Goal: Transaction & Acquisition: Purchase product/service

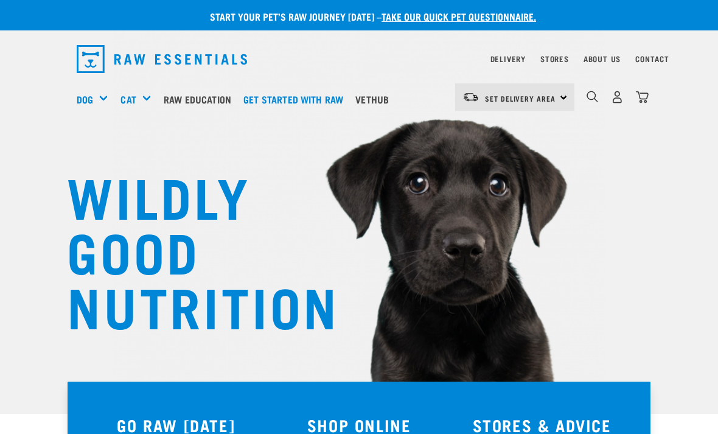
click at [618, 96] on img "dropdown navigation" at bounding box center [617, 97] width 13 height 13
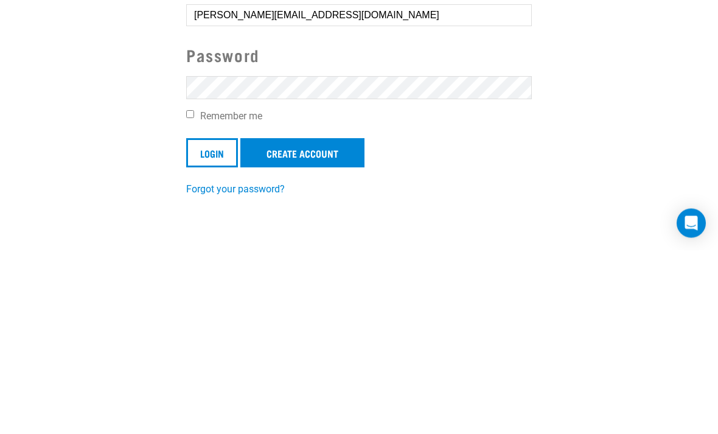
scroll to position [189, 0]
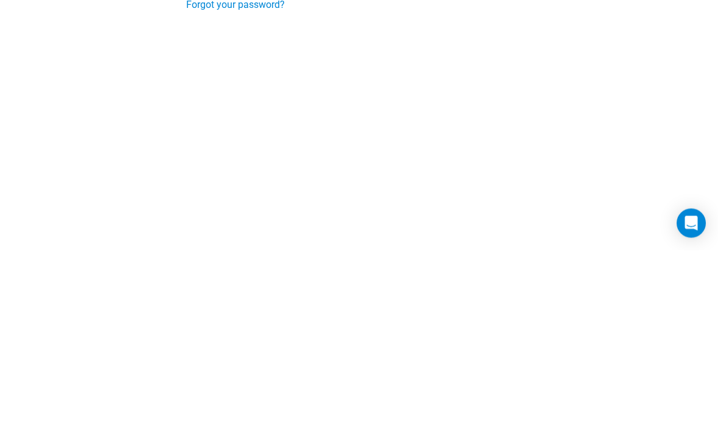
click at [212, 152] on input "Login" at bounding box center [212, 152] width 52 height 29
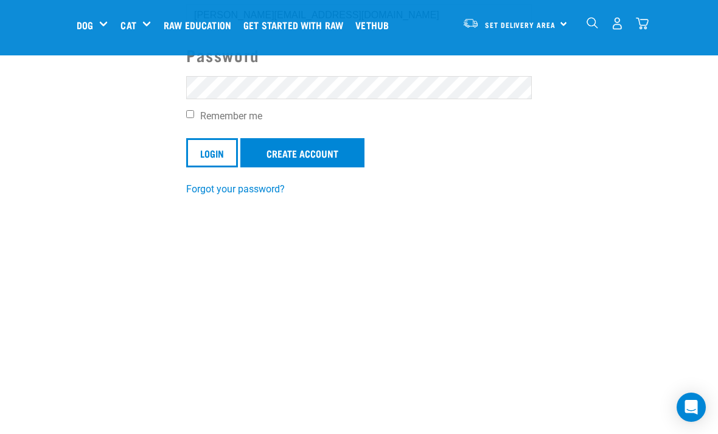
click at [205, 153] on input "Login" at bounding box center [212, 152] width 52 height 29
click at [210, 167] on input "Login" at bounding box center [212, 152] width 52 height 29
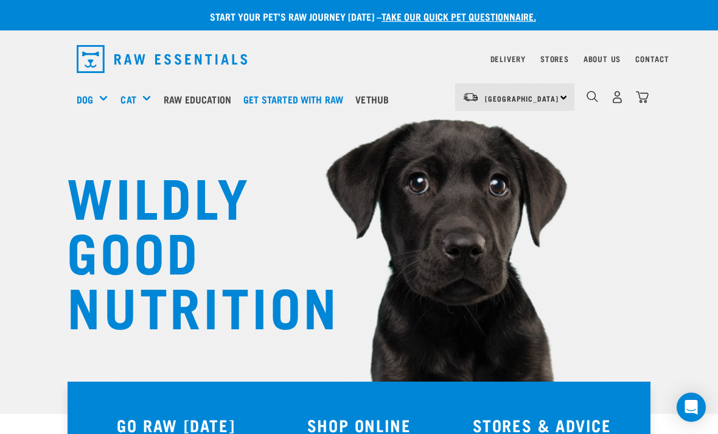
click at [0, 0] on h5 "Shop All Dog" at bounding box center [0, 0] width 0 height 0
click at [0, 0] on div "Mixes & Minces" at bounding box center [0, 0] width 0 height 0
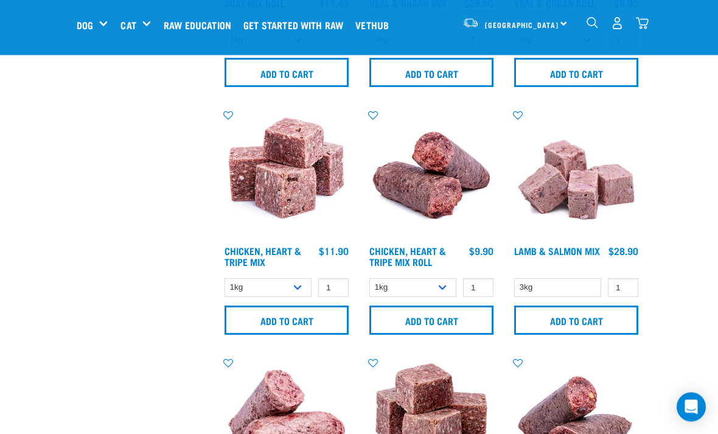
scroll to position [968, 0]
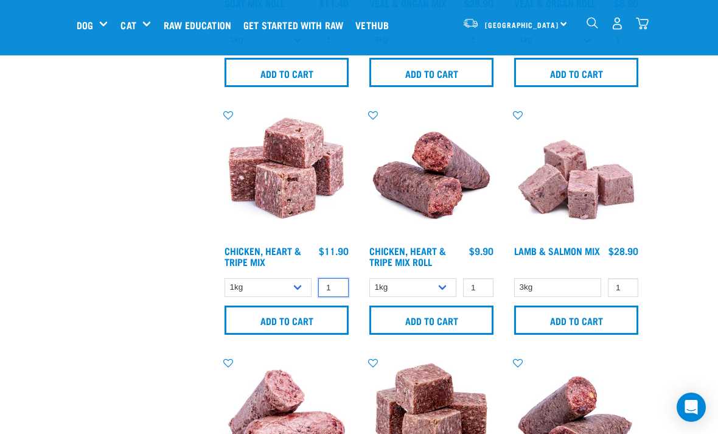
click at [338, 288] on input "1" at bounding box center [333, 287] width 30 height 19
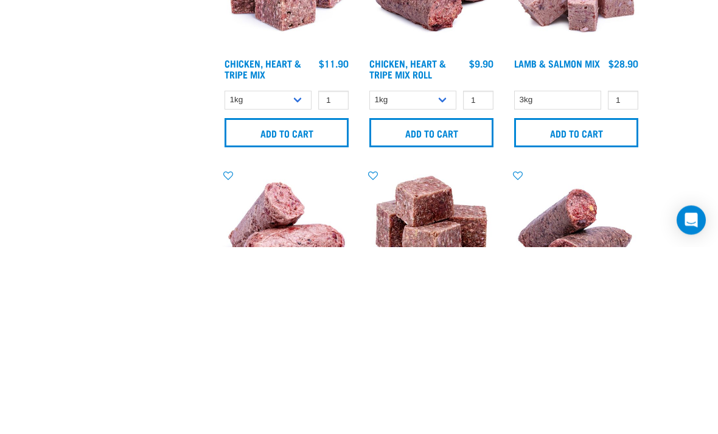
click at [286, 305] on input "Add to cart" at bounding box center [286, 319] width 124 height 29
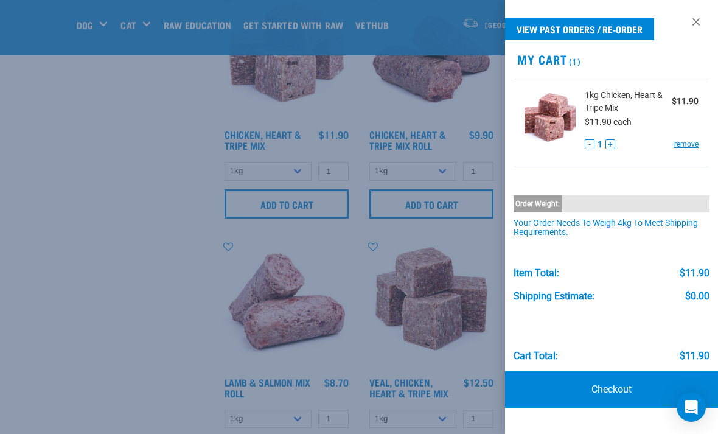
scroll to position [1083, 0]
click at [611, 143] on button "+" at bounding box center [610, 144] width 10 height 10
click at [695, 20] on link at bounding box center [695, 21] width 19 height 19
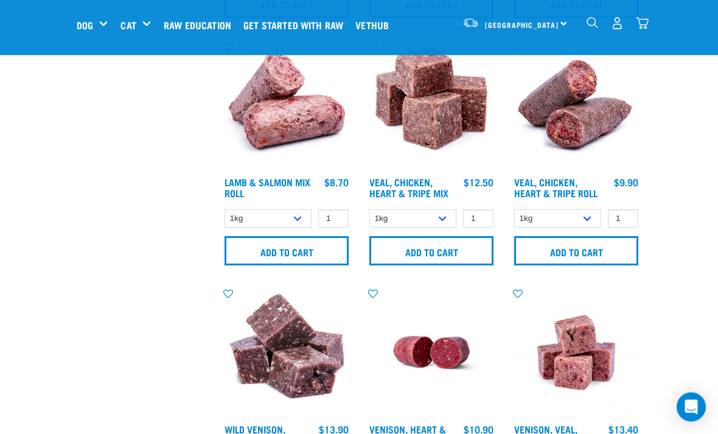
scroll to position [1284, 0]
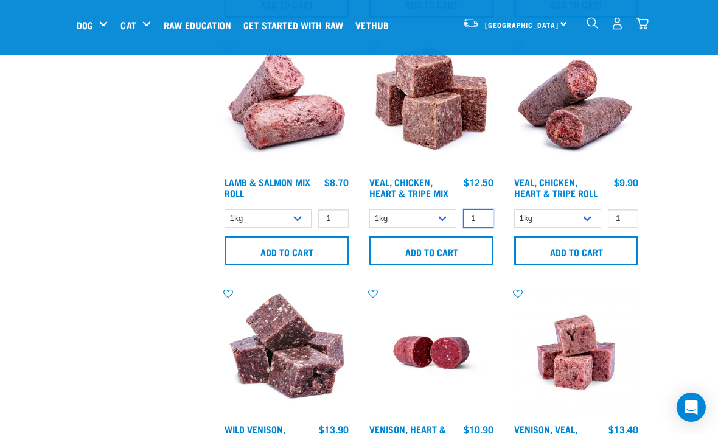
click at [488, 218] on input "1" at bounding box center [478, 218] width 30 height 19
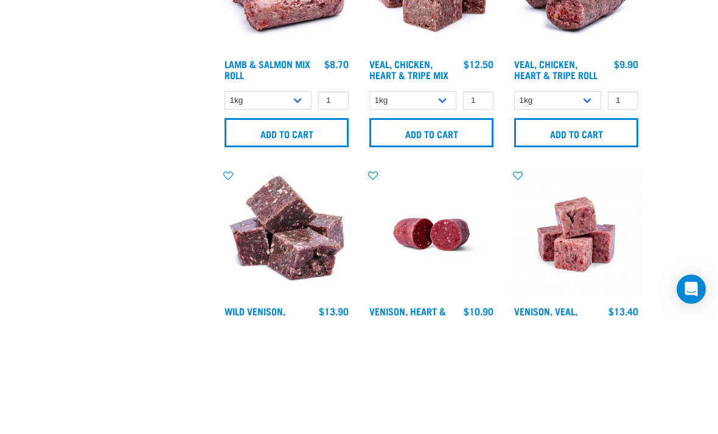
click at [468, 236] on input "Add to cart" at bounding box center [431, 250] width 124 height 29
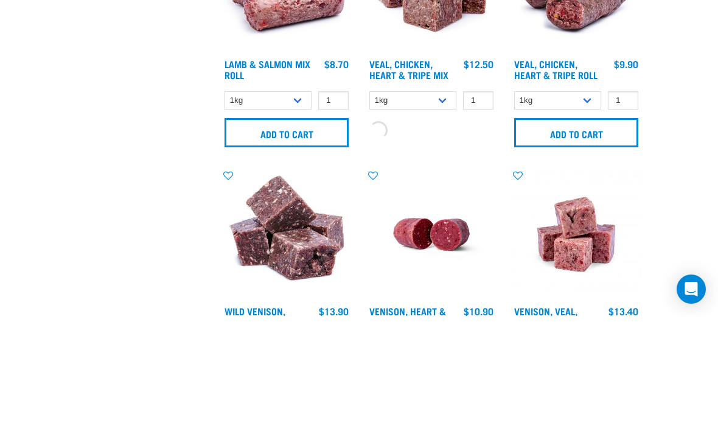
scroll to position [1402, 0]
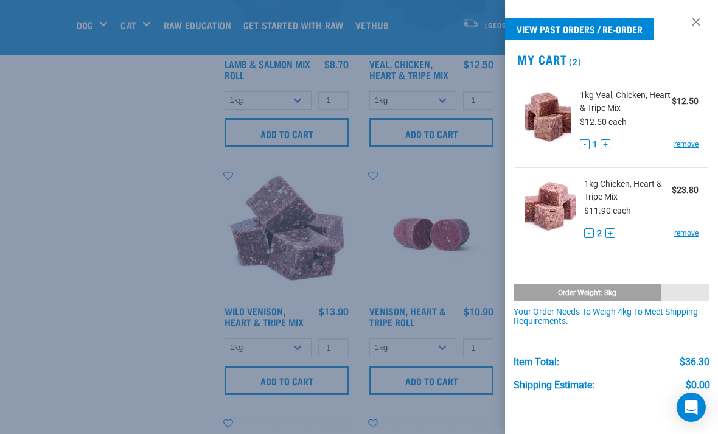
click at [612, 142] on div "- 1 + remove" at bounding box center [639, 144] width 119 height 13
click at [604, 142] on button "+" at bounding box center [605, 144] width 10 height 10
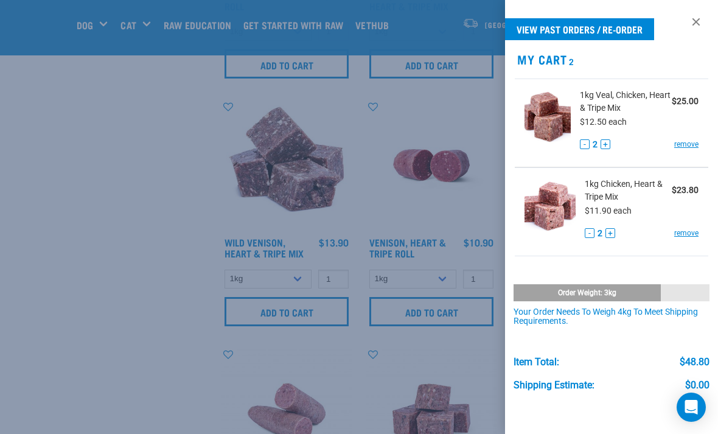
click at [700, 24] on link at bounding box center [695, 21] width 19 height 19
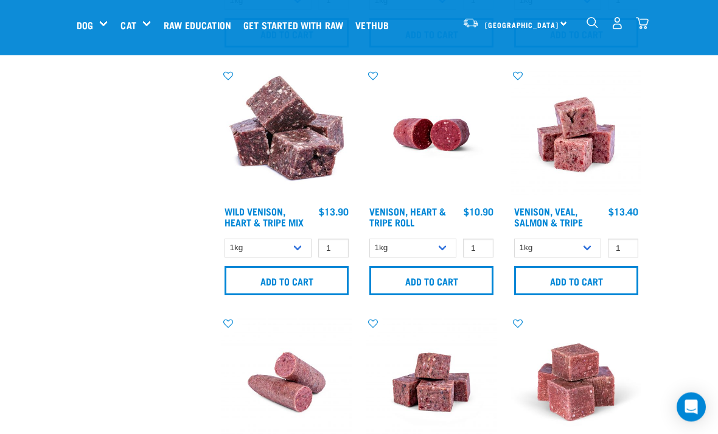
scroll to position [1502, 0]
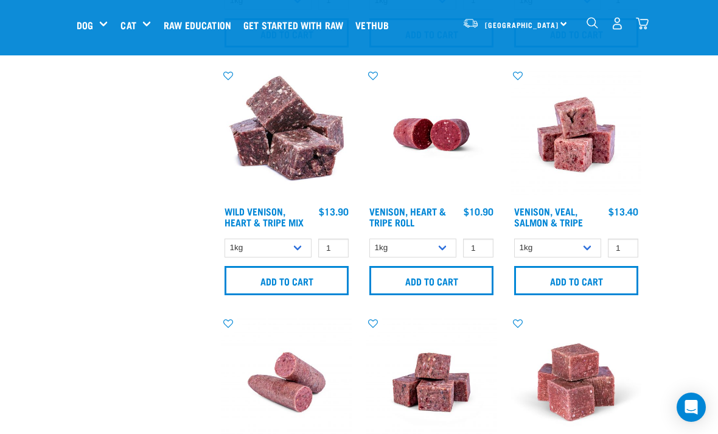
click at [330, 295] on input "Add to cart" at bounding box center [286, 280] width 124 height 29
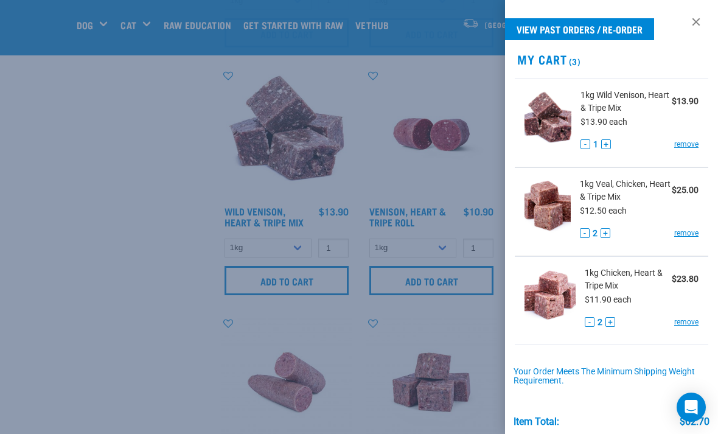
click at [609, 140] on button "+" at bounding box center [606, 144] width 10 height 10
click at [698, 18] on link at bounding box center [695, 21] width 19 height 19
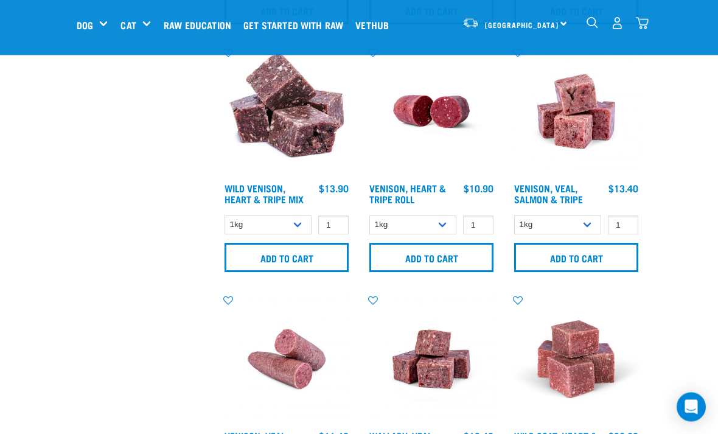
scroll to position [1525, 0]
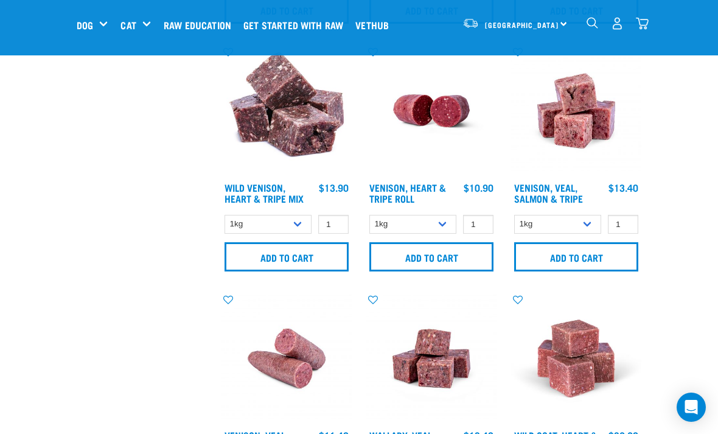
click at [617, 265] on input "Add to cart" at bounding box center [576, 256] width 124 height 29
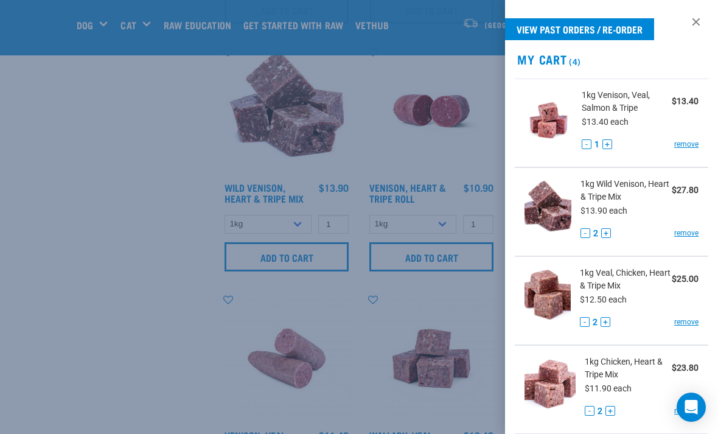
click at [606, 145] on button "+" at bounding box center [607, 144] width 10 height 10
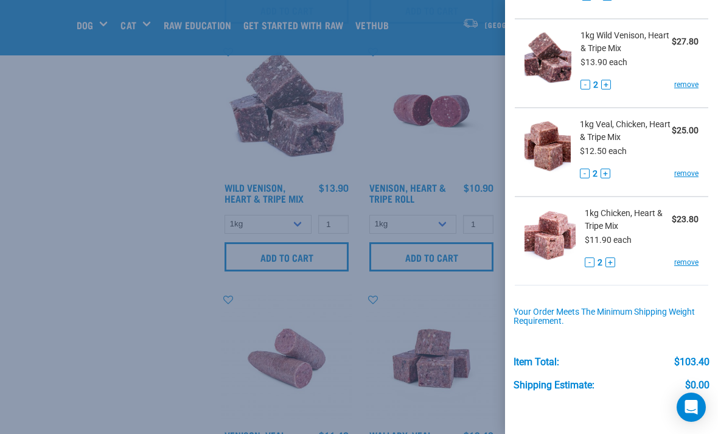
scroll to position [154, 0]
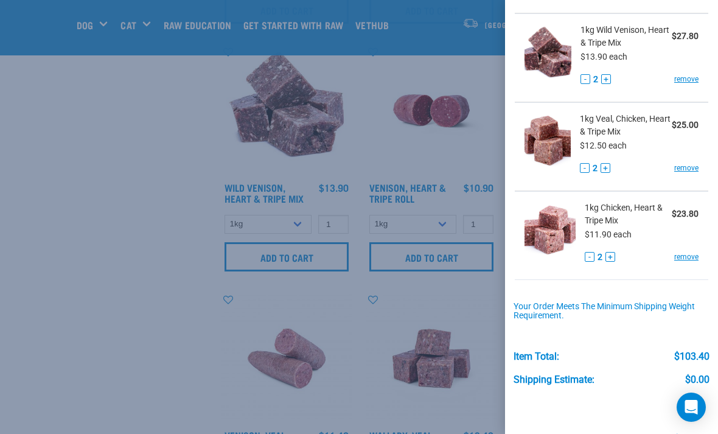
click at [66, 325] on div at bounding box center [359, 217] width 718 height 434
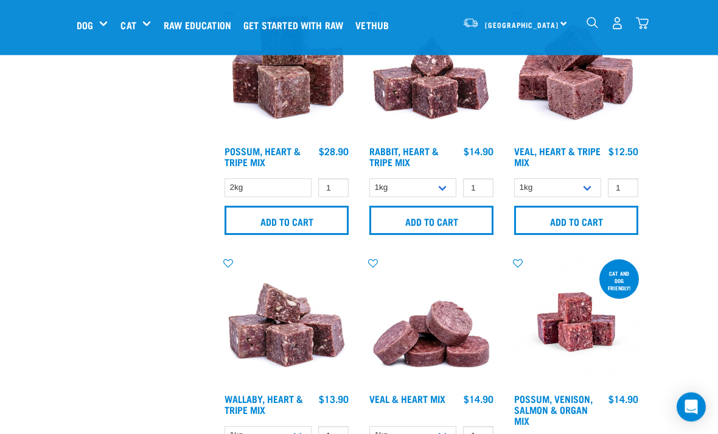
scroll to position [2065, 0]
click at [619, 235] on input "Add to cart" at bounding box center [576, 220] width 124 height 29
click at [48, 223] on button "delete" at bounding box center [42, 217] width 12 height 12
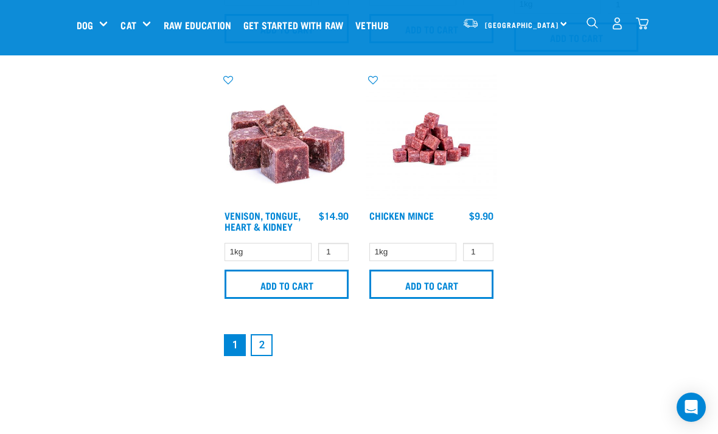
scroll to position [2514, 0]
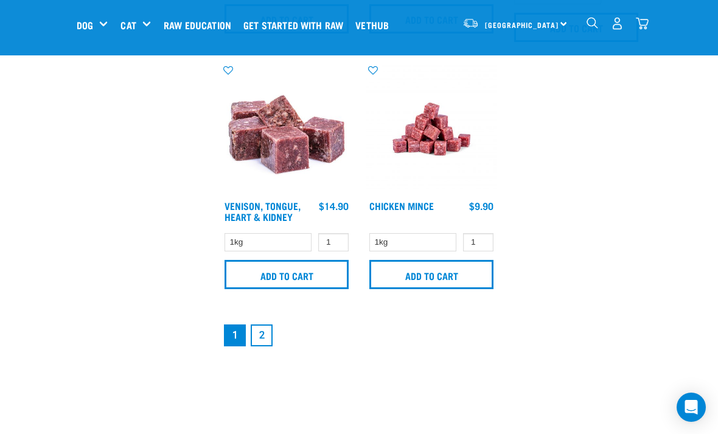
click at [269, 346] on link "2" at bounding box center [262, 335] width 22 height 22
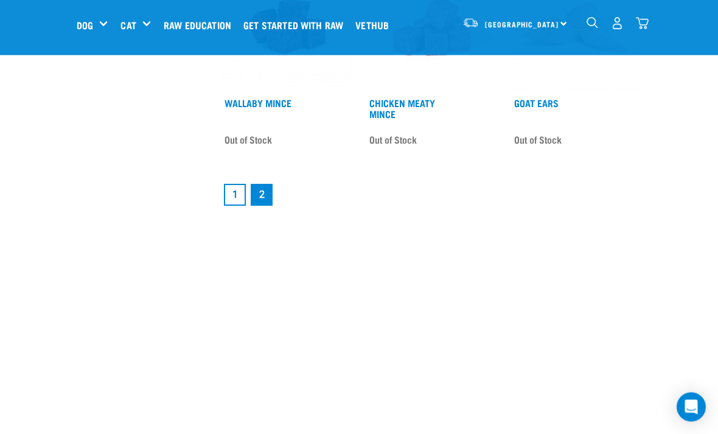
scroll to position [2295, 0]
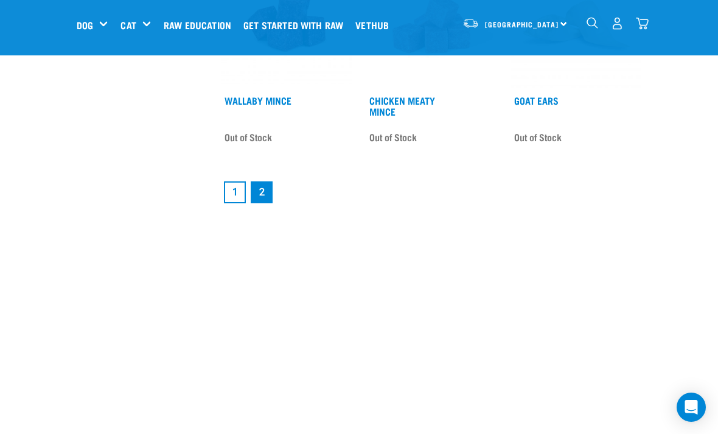
click at [231, 200] on link "1" at bounding box center [235, 192] width 22 height 22
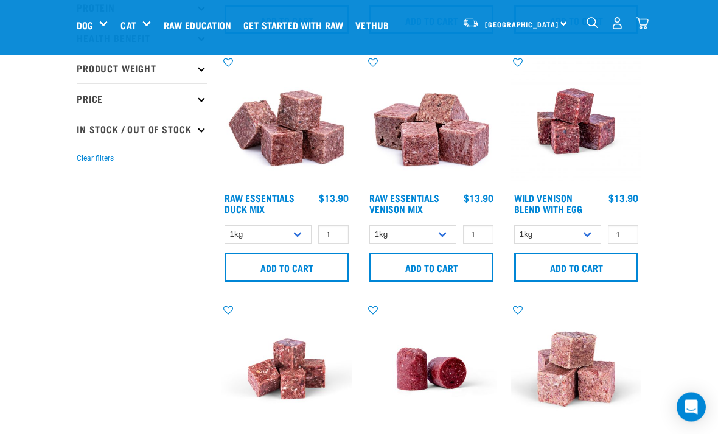
scroll to position [279, 0]
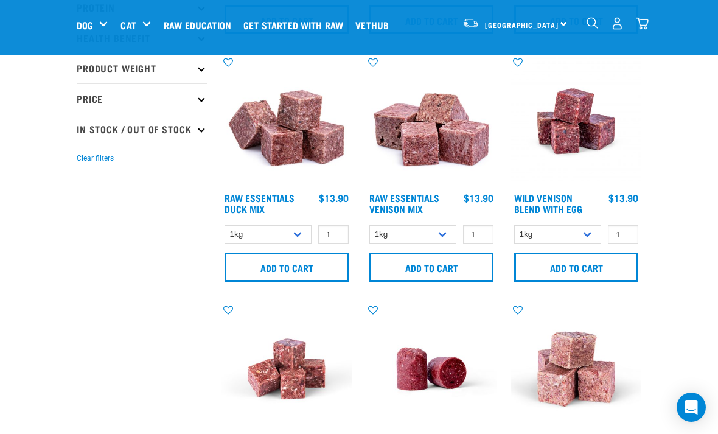
click at [329, 276] on input "Add to cart" at bounding box center [286, 266] width 124 height 29
click at [12, 231] on div "There are 0 items left in stock of Chicken, Heart & Tripe Mix, please remove th…" at bounding box center [0, 217] width 24 height 49
click at [48, 223] on button "delete" at bounding box center [42, 217] width 12 height 12
click at [347, 237] on input "1" at bounding box center [333, 234] width 30 height 19
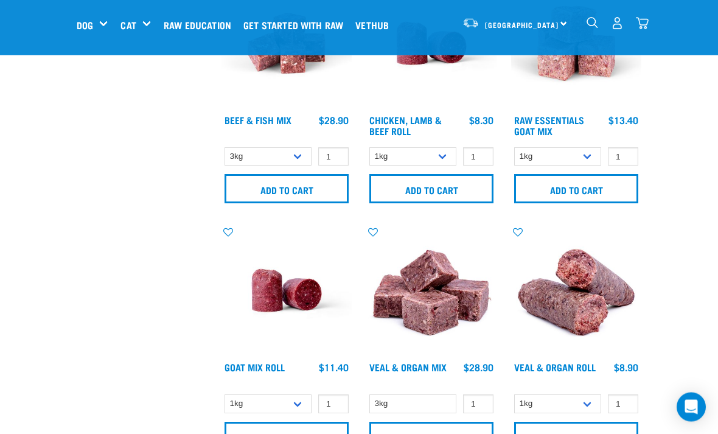
scroll to position [604, 0]
click at [622, 196] on input "Add to cart" at bounding box center [576, 188] width 124 height 29
click at [48, 223] on button "delete" at bounding box center [42, 217] width 12 height 12
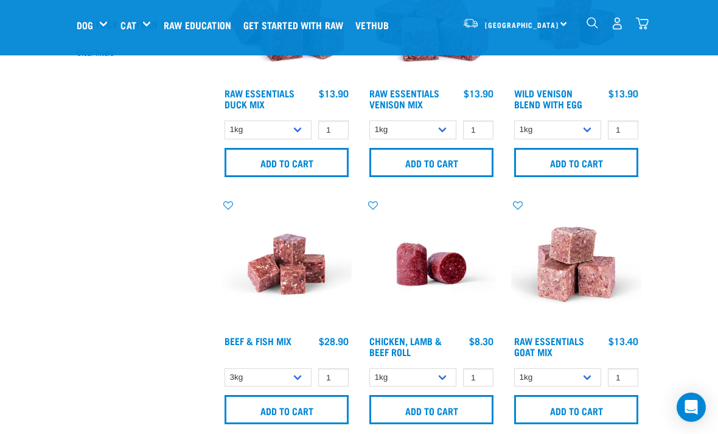
scroll to position [356, 0]
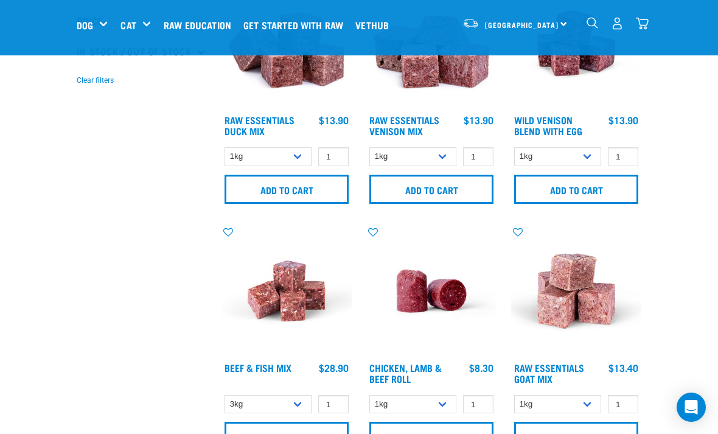
click at [646, 22] on img "dropdown navigation" at bounding box center [642, 23] width 13 height 13
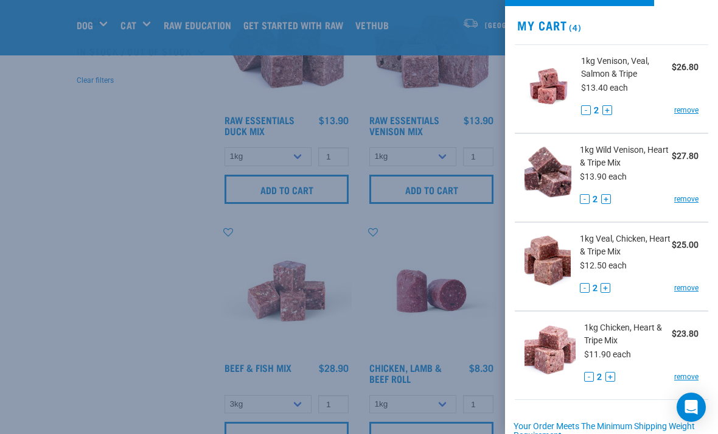
scroll to position [31, 0]
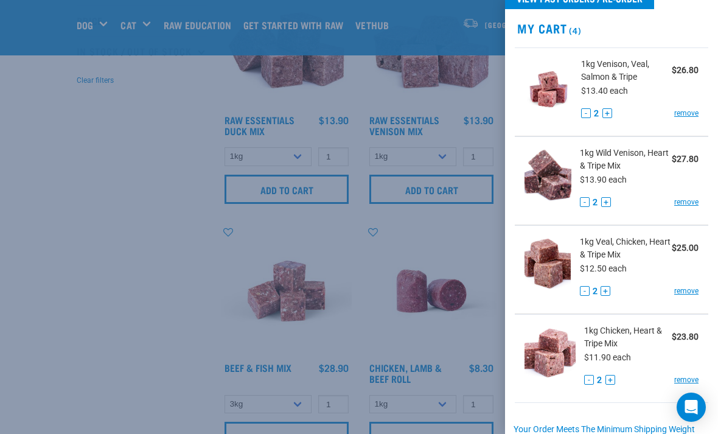
click at [687, 108] on link "remove" at bounding box center [686, 113] width 24 height 11
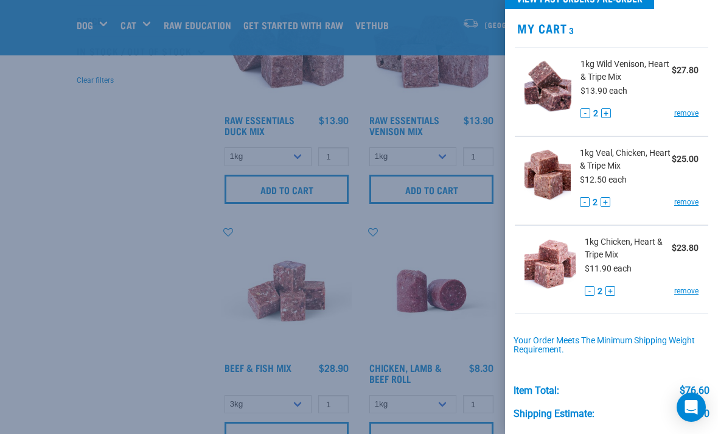
click at [35, 232] on div at bounding box center [359, 217] width 718 height 434
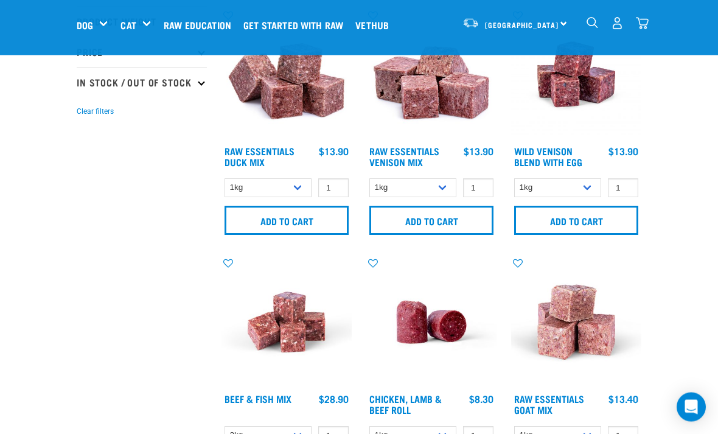
scroll to position [325, 0]
click at [625, 223] on input "Add to cart" at bounding box center [576, 220] width 124 height 29
click at [12, 206] on div "There are 0 items left in stock of Chicken, Heart & Tripe Mix, please remove th…" at bounding box center [0, 217] width 24 height 49
click at [48, 216] on button "delete" at bounding box center [42, 217] width 12 height 12
click at [643, 28] on img "dropdown navigation" at bounding box center [642, 23] width 13 height 13
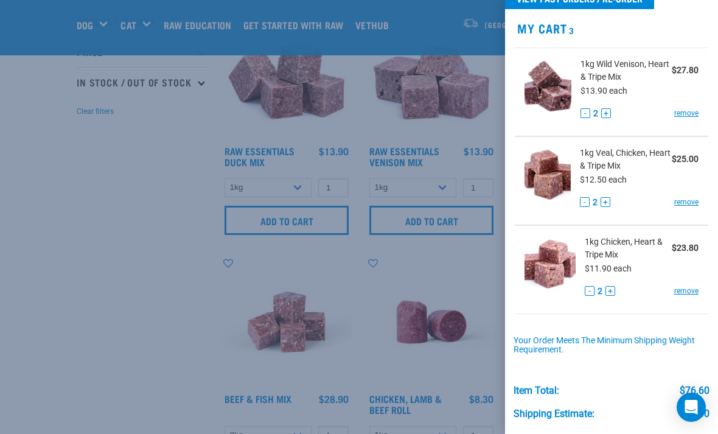
click at [591, 287] on button "-" at bounding box center [589, 291] width 10 height 10
click at [696, 290] on link "remove" at bounding box center [686, 290] width 24 height 11
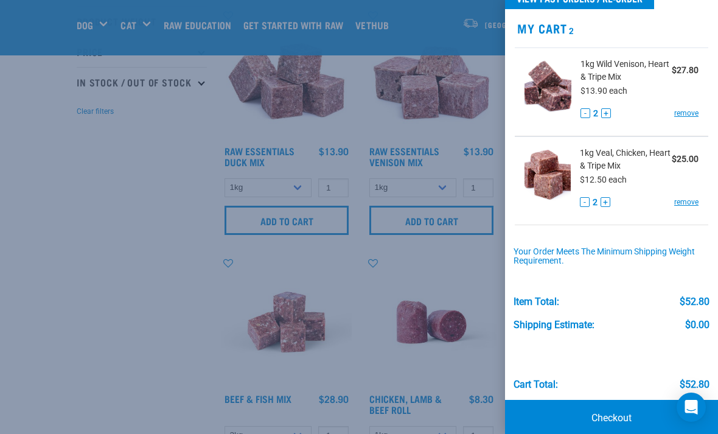
click at [36, 240] on div at bounding box center [359, 217] width 718 height 434
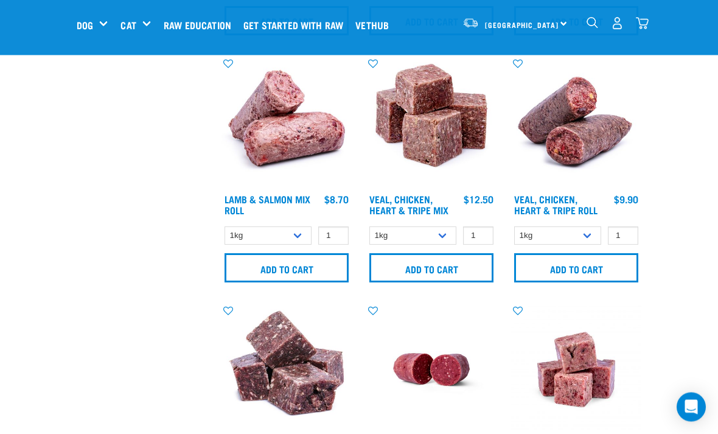
scroll to position [1267, 0]
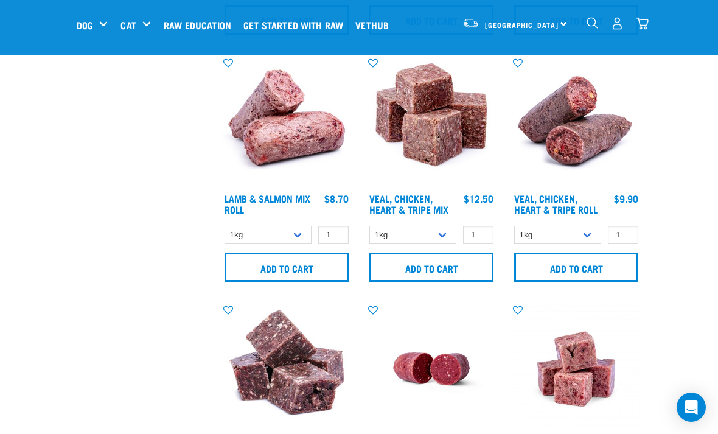
click at [471, 276] on input "Add to cart" at bounding box center [431, 266] width 124 height 29
click at [657, 30] on nav "North Island North Island South Island Dog Shop All Dog Rolls Cat" at bounding box center [359, 25] width 718 height 49
click at [646, 21] on img "dropdown navigation" at bounding box center [642, 23] width 13 height 13
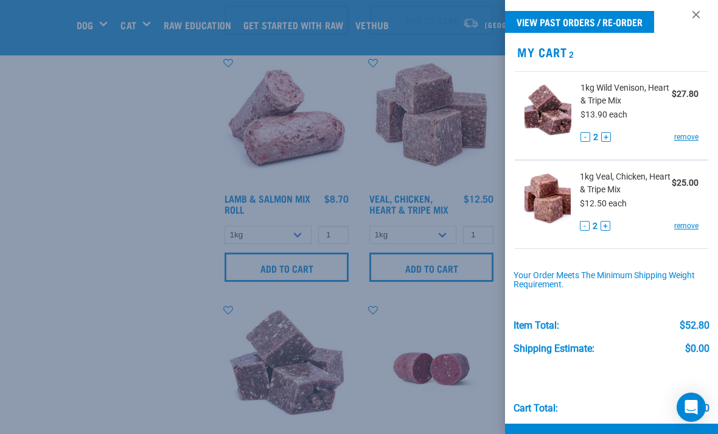
click at [61, 290] on div at bounding box center [359, 217] width 718 height 434
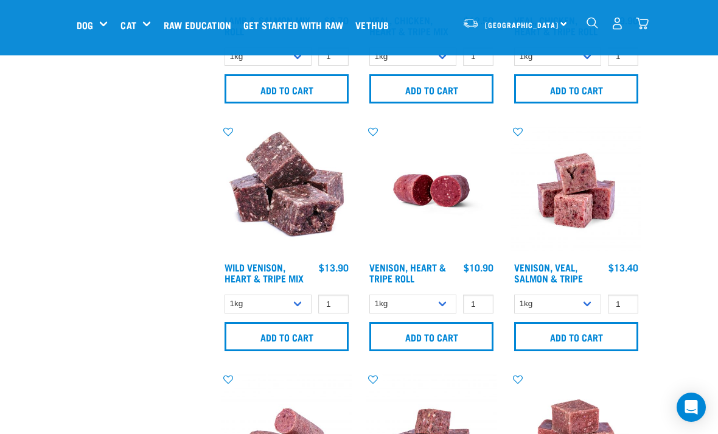
scroll to position [1447, 0]
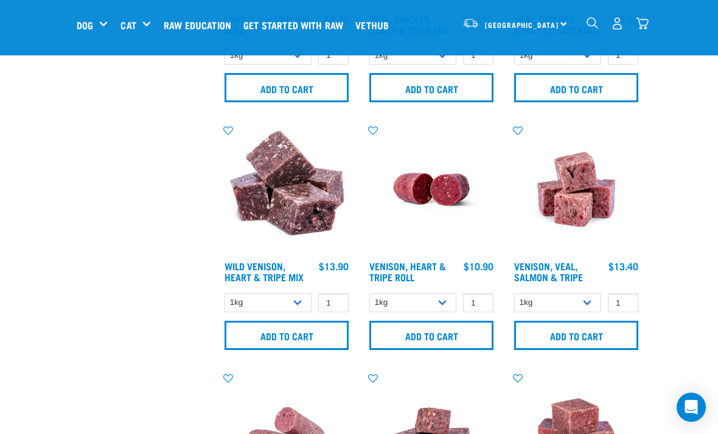
click at [645, 28] on img "dropdown navigation" at bounding box center [642, 23] width 13 height 13
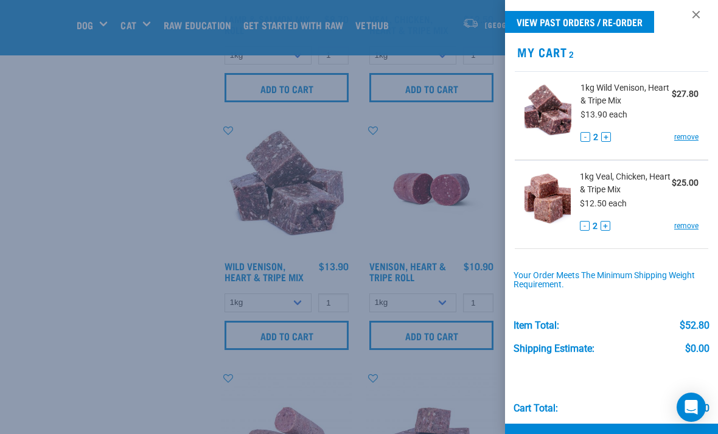
click at [55, 286] on div at bounding box center [359, 217] width 718 height 434
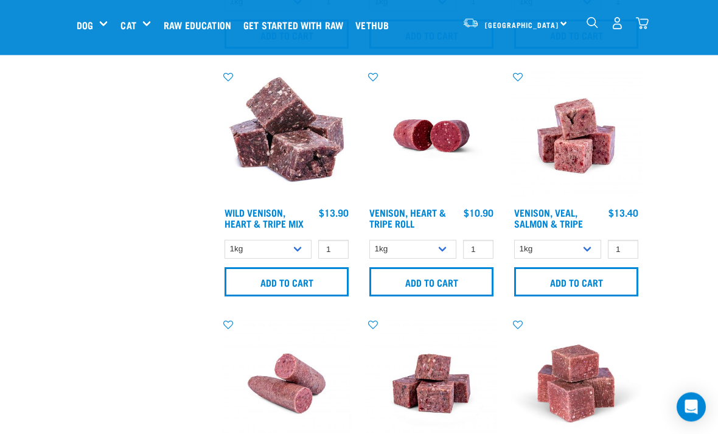
scroll to position [1500, 0]
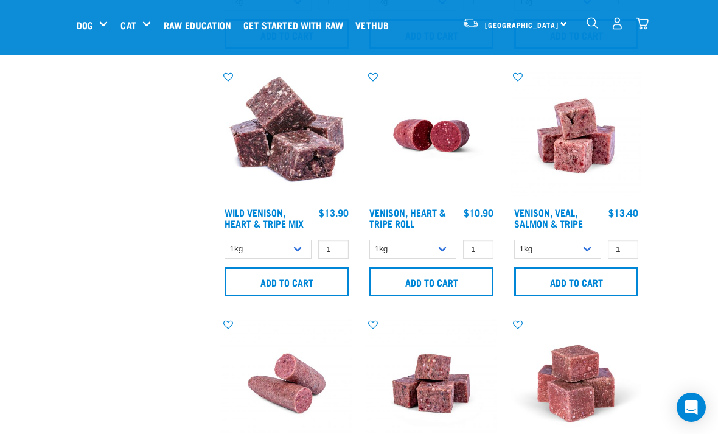
click at [617, 296] on input "Add to cart" at bounding box center [576, 281] width 124 height 29
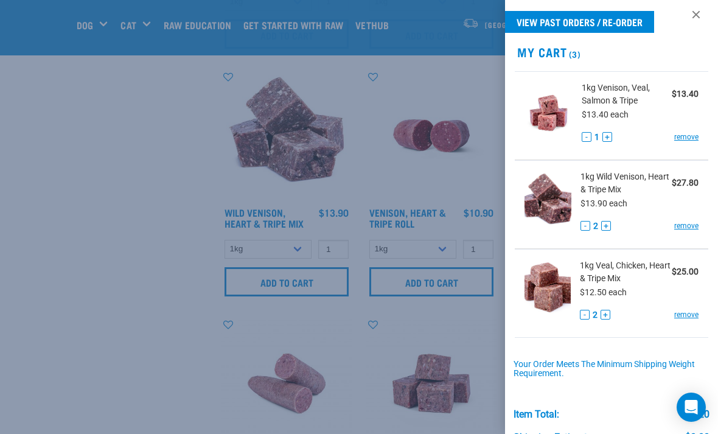
click at [611, 134] on button "+" at bounding box center [607, 137] width 10 height 10
click at [45, 276] on div at bounding box center [359, 217] width 718 height 434
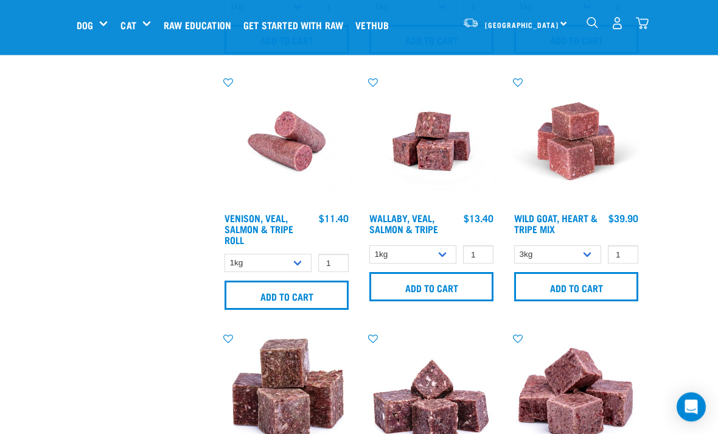
scroll to position [1742, 0]
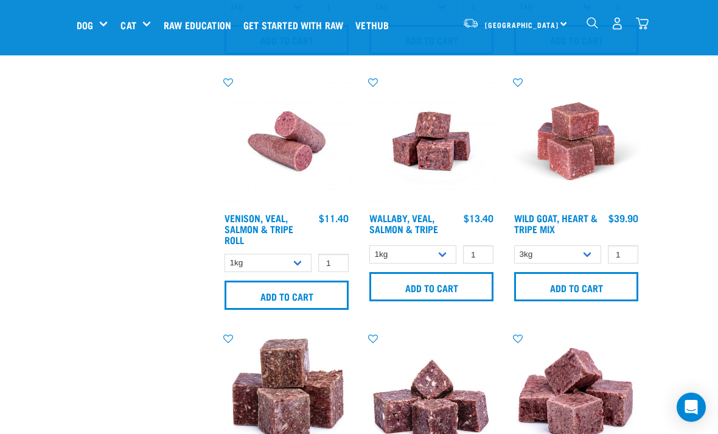
click at [465, 297] on input "Add to cart" at bounding box center [431, 286] width 124 height 29
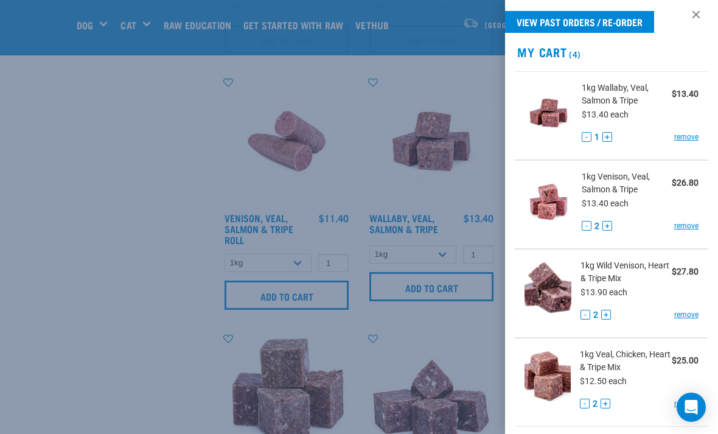
click at [609, 136] on button "+" at bounding box center [607, 137] width 10 height 10
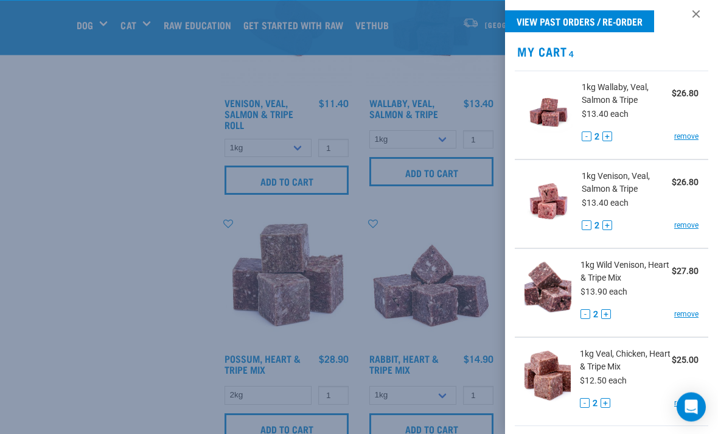
click at [65, 299] on div at bounding box center [359, 217] width 718 height 434
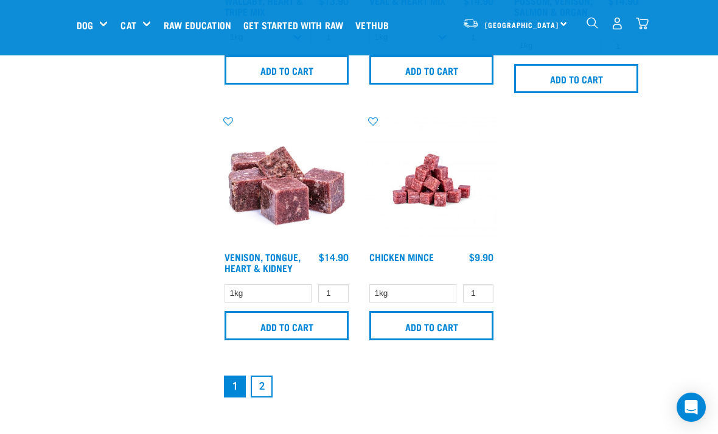
scroll to position [2463, 0]
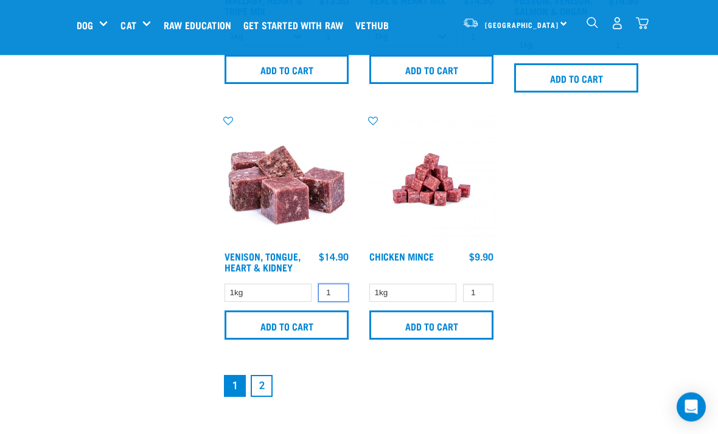
click at [338, 303] on input "1" at bounding box center [333, 293] width 30 height 19
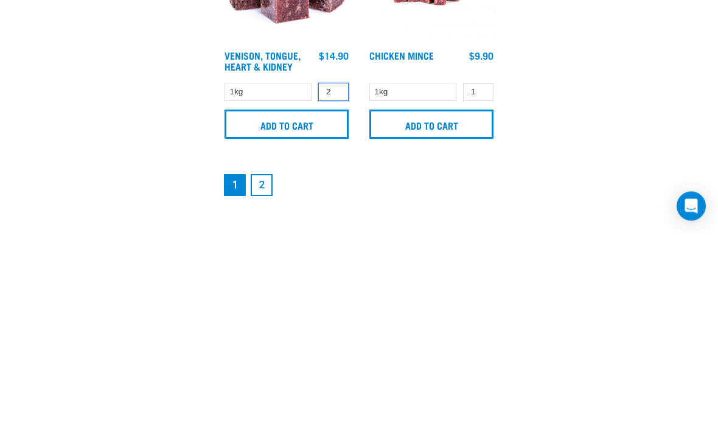
type input "2"
click at [296, 311] on input "Add to cart" at bounding box center [286, 325] width 124 height 29
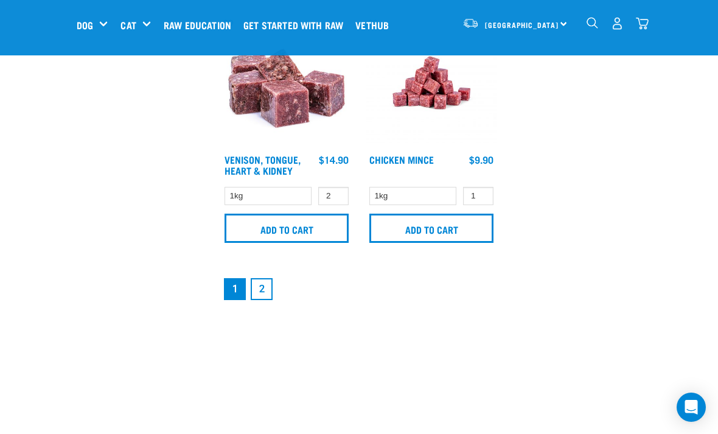
scroll to position [2559, 0]
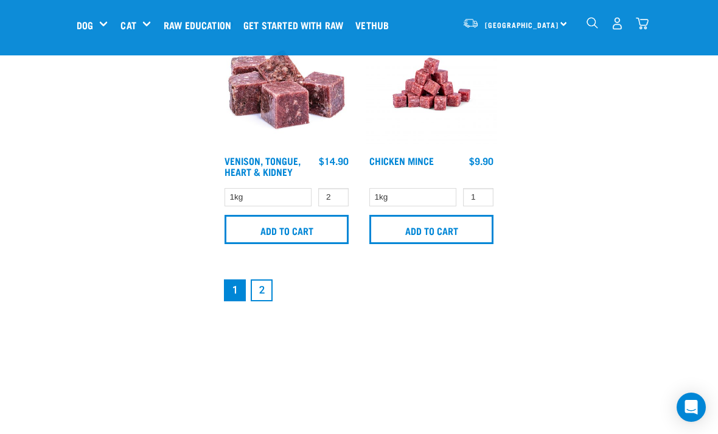
click at [265, 300] on link "2" at bounding box center [262, 290] width 22 height 22
click at [258, 279] on link "2" at bounding box center [262, 290] width 22 height 22
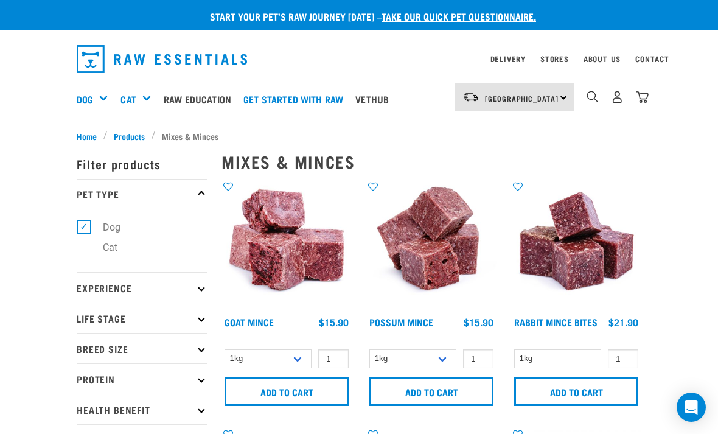
click at [130, 133] on span "Products" at bounding box center [129, 136] width 31 height 13
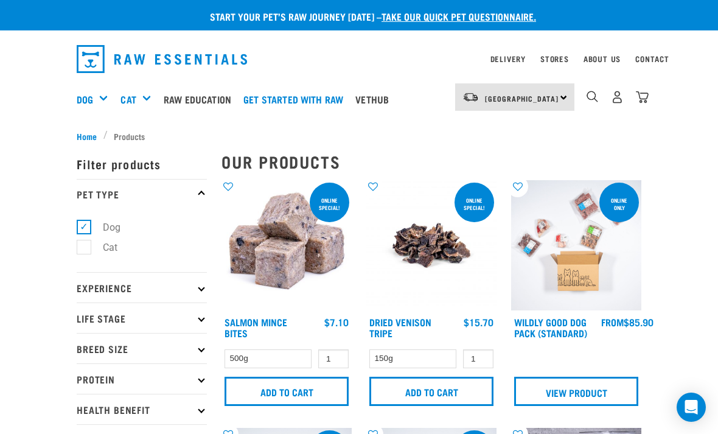
click at [0, 0] on div "Fillets & Boneless Meat" at bounding box center [0, 0] width 0 height 0
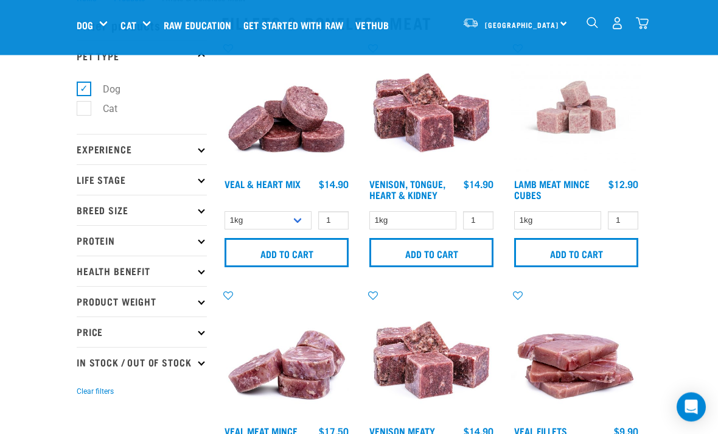
scroll to position [46, 0]
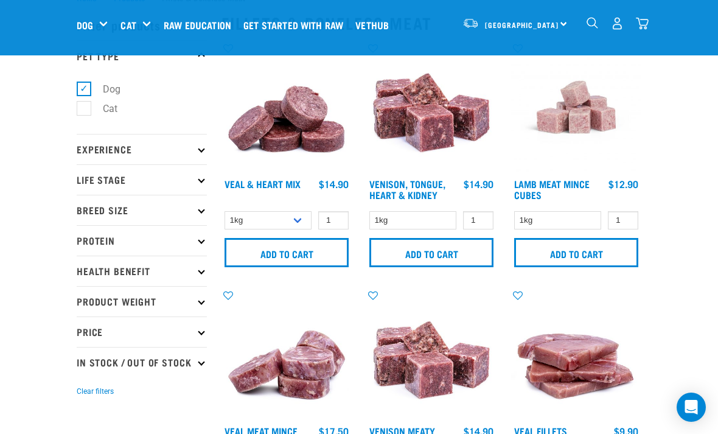
click at [647, 28] on img "dropdown navigation" at bounding box center [642, 23] width 13 height 13
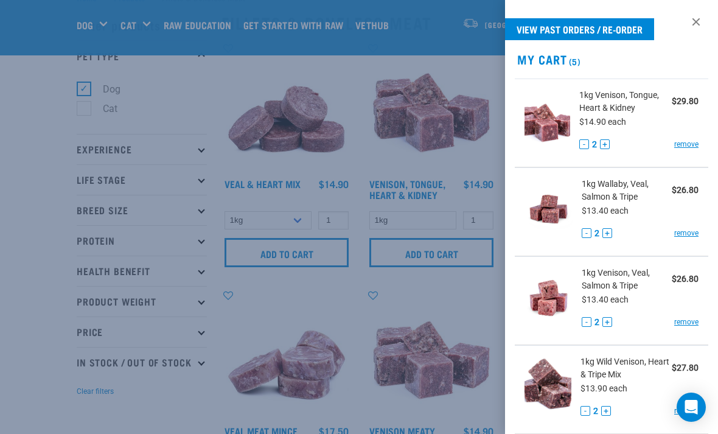
scroll to position [0, 0]
click at [26, 253] on div at bounding box center [359, 217] width 718 height 434
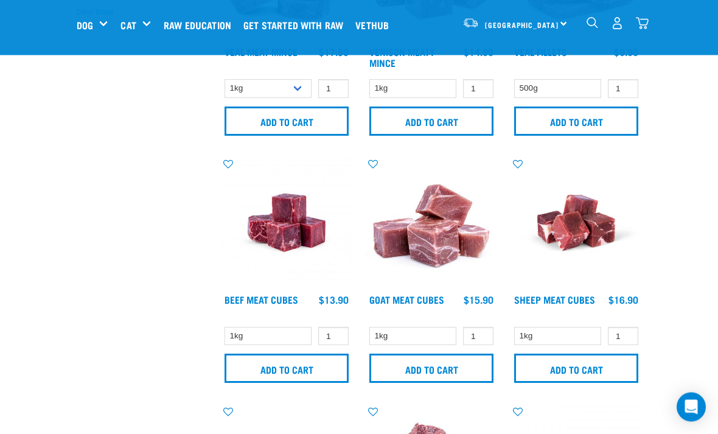
scroll to position [425, 0]
click at [323, 362] on input "Add to cart" at bounding box center [286, 367] width 124 height 29
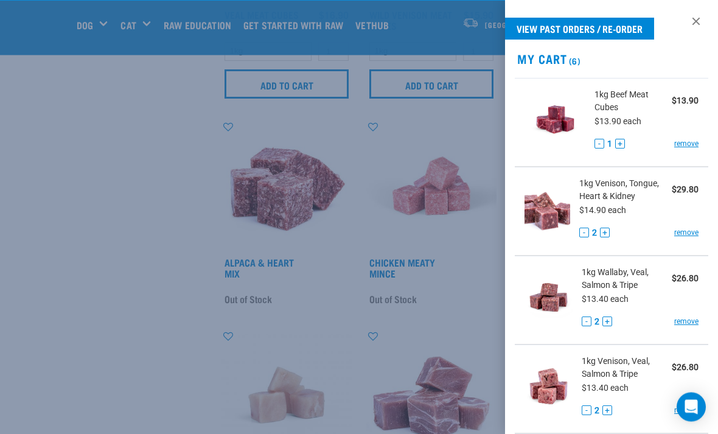
scroll to position [956, 0]
click at [621, 139] on button "+" at bounding box center [620, 144] width 10 height 10
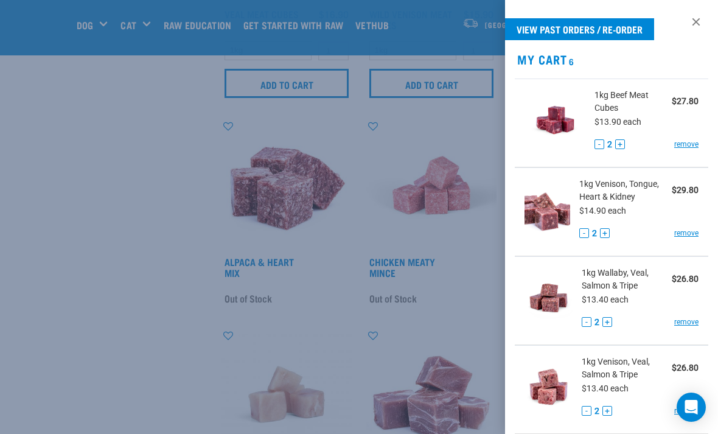
click at [701, 18] on link at bounding box center [695, 21] width 19 height 19
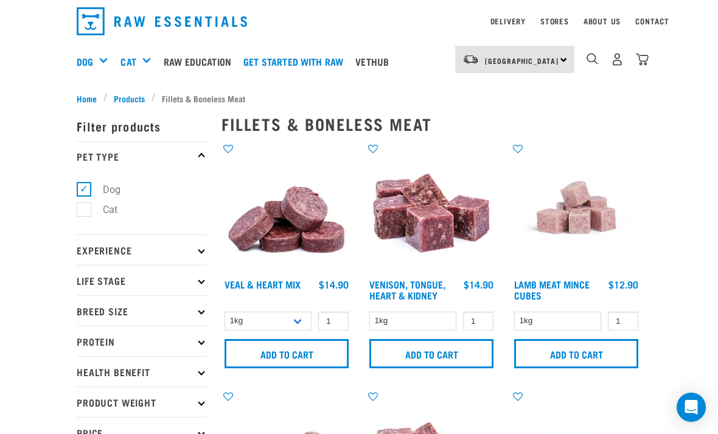
scroll to position [46, 0]
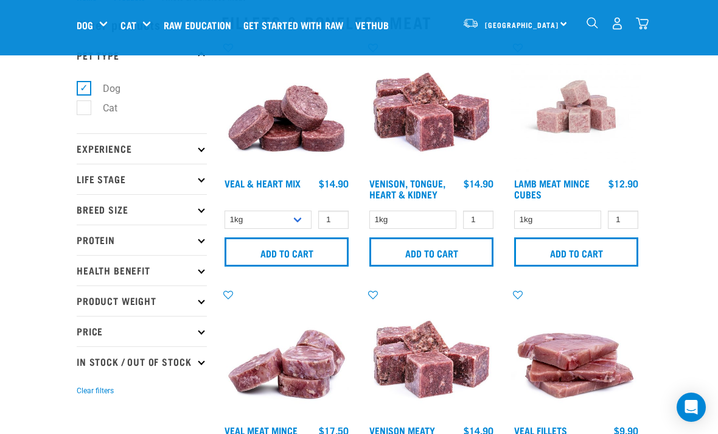
click at [322, 252] on input "Add to cart" at bounding box center [286, 251] width 124 height 29
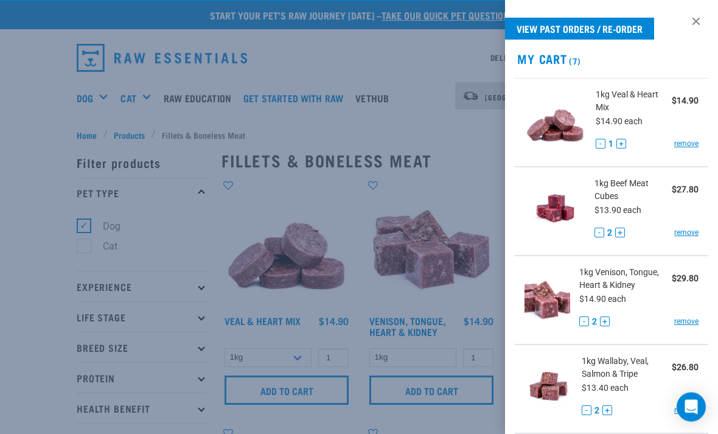
scroll to position [1, 0]
click at [627, 139] on div "- 1 + remove" at bounding box center [646, 144] width 103 height 13
click at [620, 145] on button "+" at bounding box center [621, 144] width 10 height 10
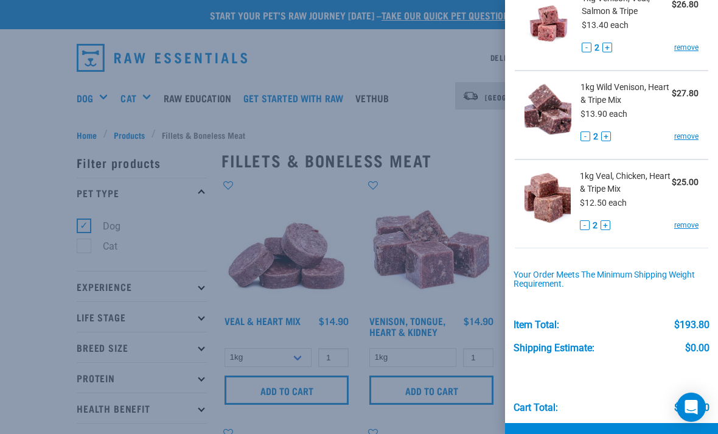
scroll to position [451, 0]
click at [609, 433] on link "Checkout" at bounding box center [611, 441] width 213 height 36
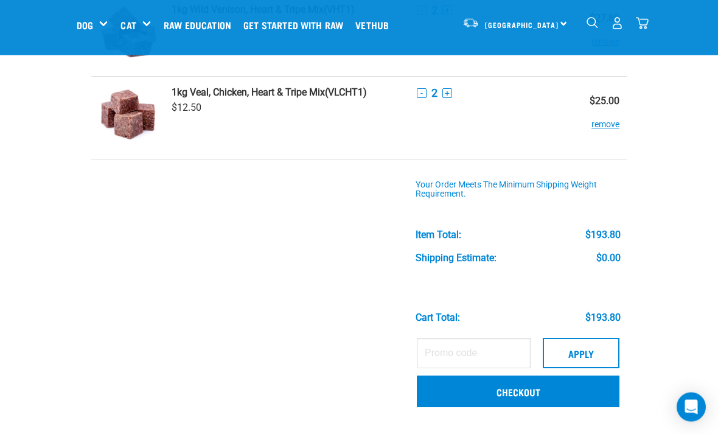
scroll to position [536, 0]
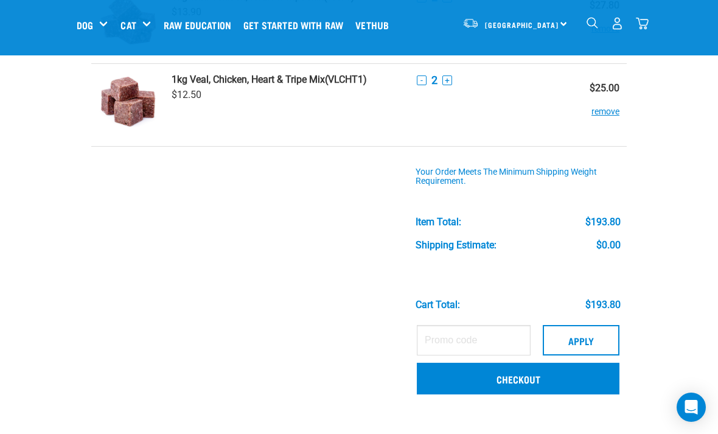
click at [556, 375] on link "Checkout" at bounding box center [518, 378] width 203 height 32
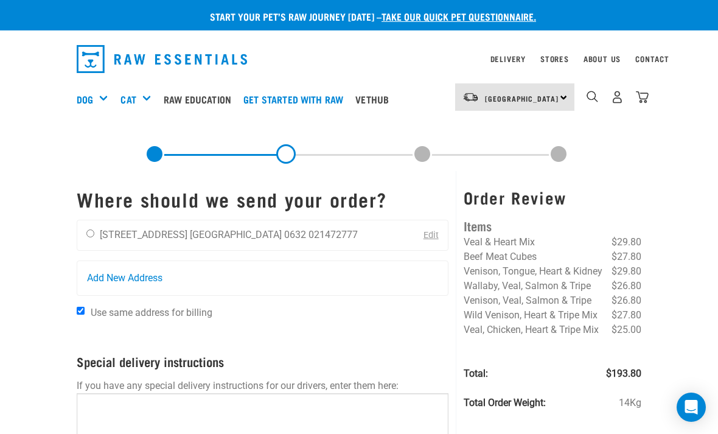
click at [94, 230] on input "radio" at bounding box center [90, 233] width 8 height 8
radio input "true"
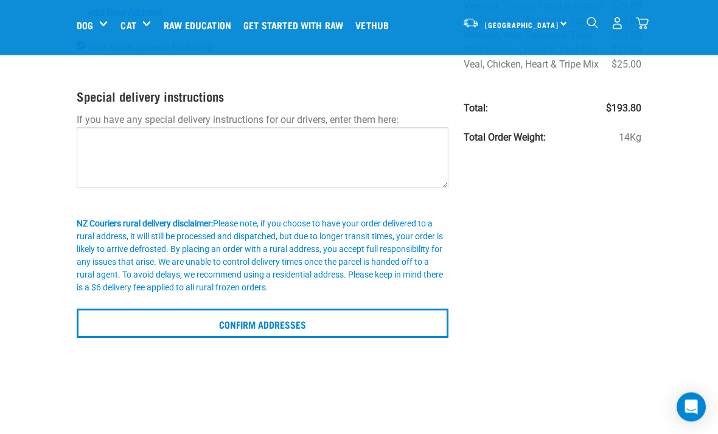
scroll to position [173, 0]
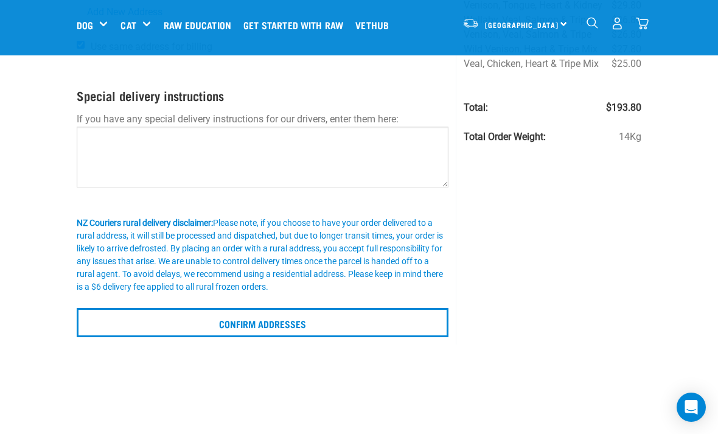
click at [166, 323] on input "Confirm addresses" at bounding box center [263, 322] width 372 height 29
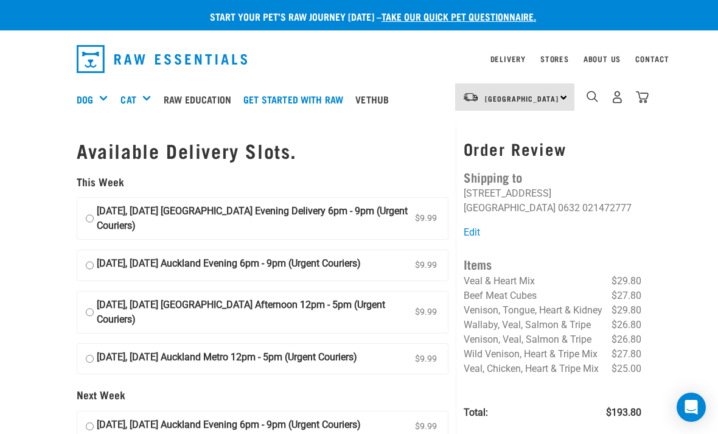
scroll to position [18, 0]
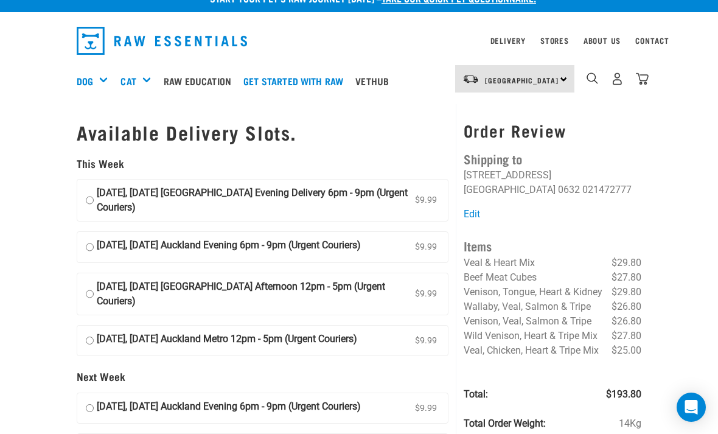
click at [89, 189] on input "[DATE], [DATE] Auckland Evening Delivery 6pm - 9pm (Urgent Couriers) $9.99" at bounding box center [90, 200] width 8 height 29
radio input "true"
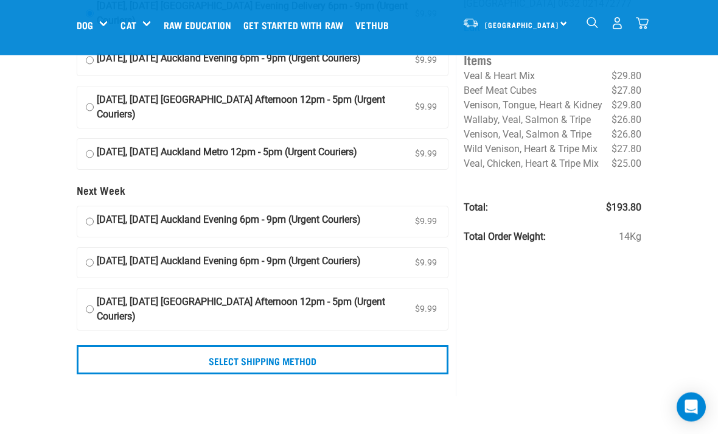
scroll to position [112, 0]
click at [184, 358] on input "Select Shipping Method" at bounding box center [263, 359] width 372 height 29
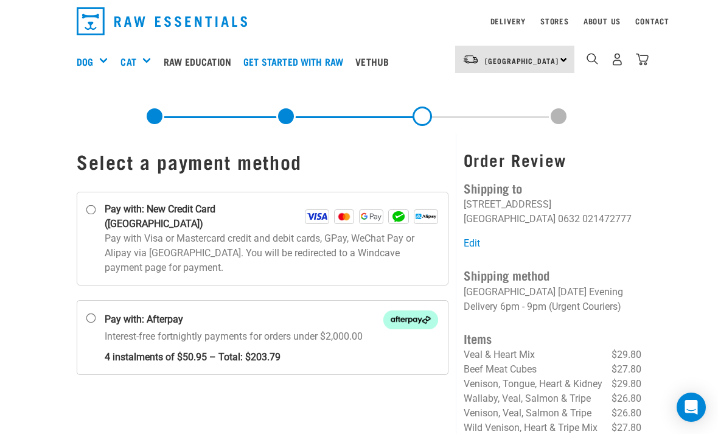
scroll to position [16, 0]
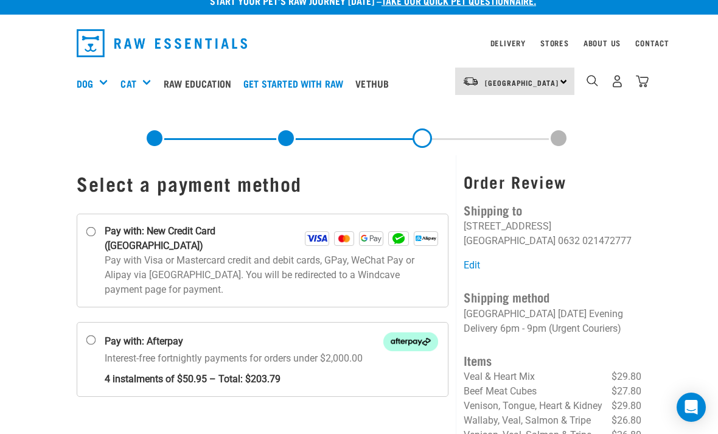
click at [91, 232] on input "Pay with: New Credit Card (Windcave)" at bounding box center [91, 232] width 10 height 10
radio input "true"
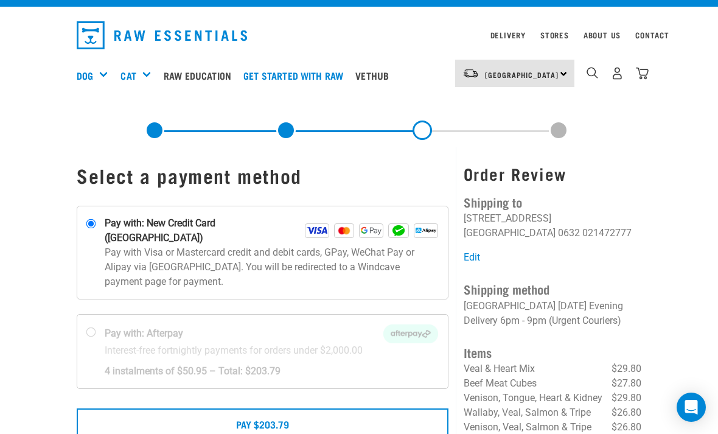
scroll to position [159, 0]
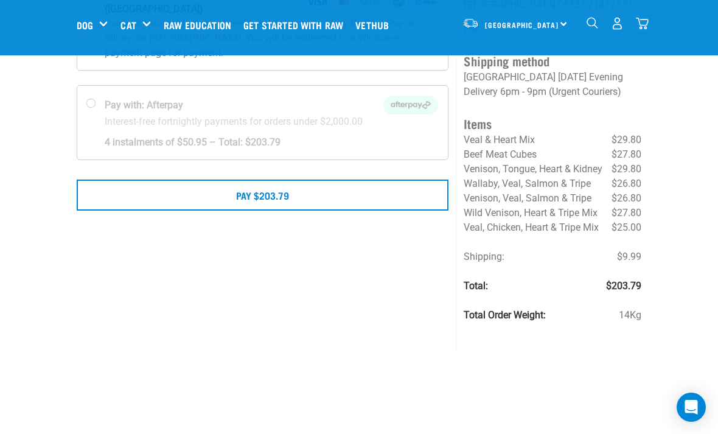
click at [336, 280] on div "Select a payment method Pay $203.79" at bounding box center [262, 135] width 386 height 432
click at [320, 183] on button "Pay $203.79" at bounding box center [263, 194] width 372 height 30
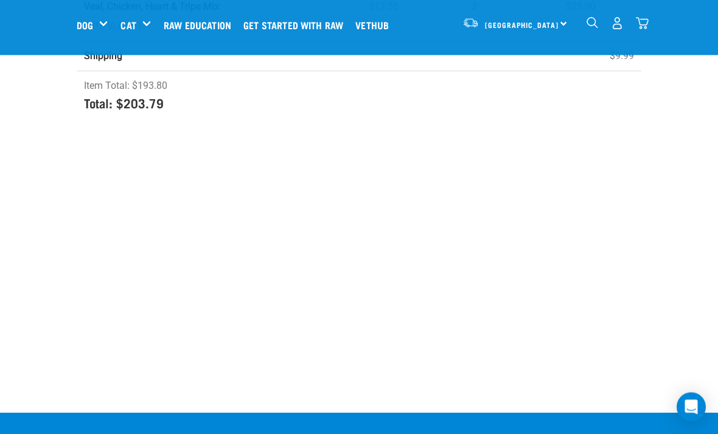
scroll to position [586, 0]
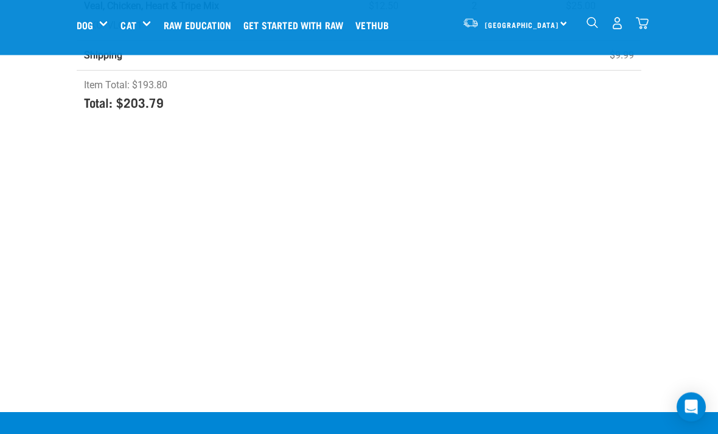
click at [616, 21] on img "dropdown navigation" at bounding box center [617, 23] width 13 height 13
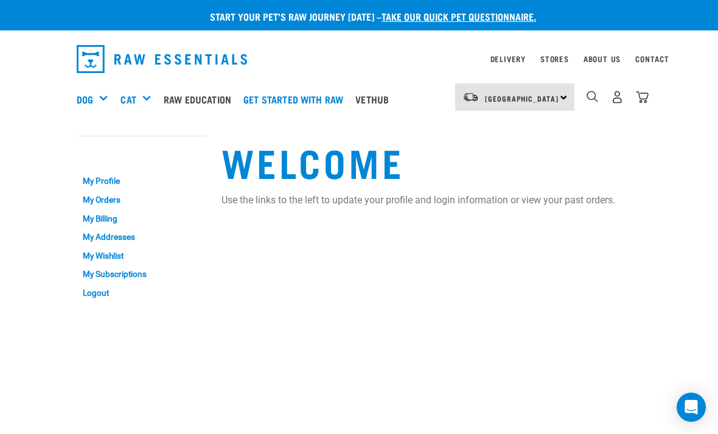
click at [99, 296] on link "Logout" at bounding box center [142, 292] width 130 height 19
